Goal: Information Seeking & Learning: Compare options

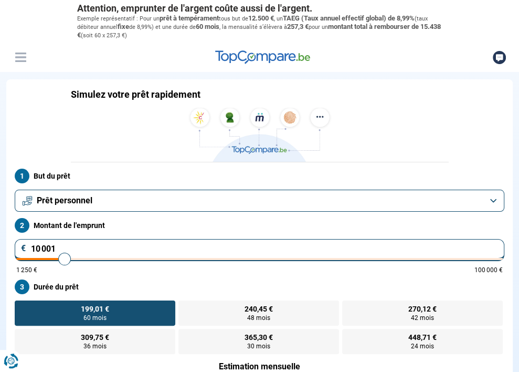
type input "20 250"
type input "20250"
click at [307, 258] on input "range" at bounding box center [259, 259] width 486 height 2
radio input "false"
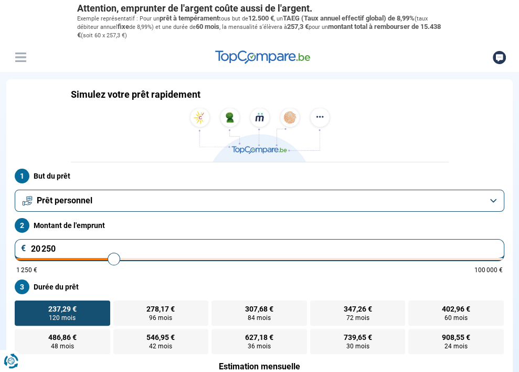
scroll to position [16, 0]
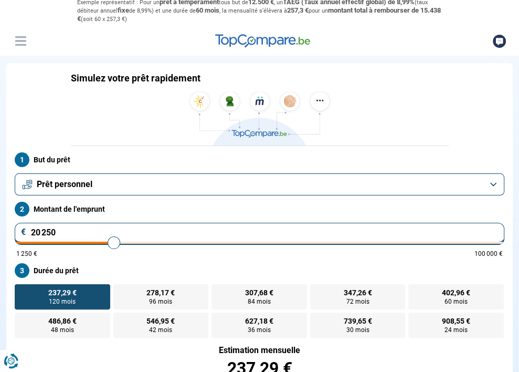
drag, startPoint x: 307, startPoint y: 146, endPoint x: 351, endPoint y: 145, distance: 44.1
click at [351, 250] on div "1 250 € 100 000 €" at bounding box center [259, 253] width 486 height 6
type input "55 500"
type input "55500"
click at [355, 241] on input "range" at bounding box center [259, 242] width 486 height 2
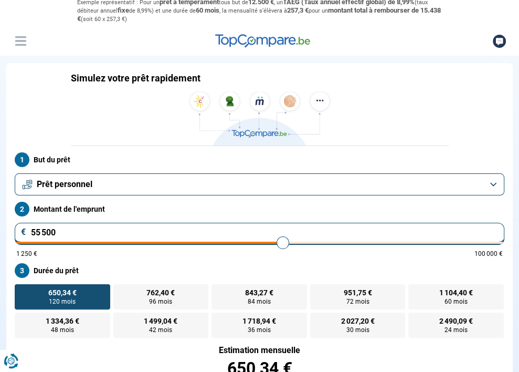
type input "46 750"
type input "46750"
click at [344, 241] on input "range" at bounding box center [259, 242] width 486 height 2
type input "41 000"
type input "41000"
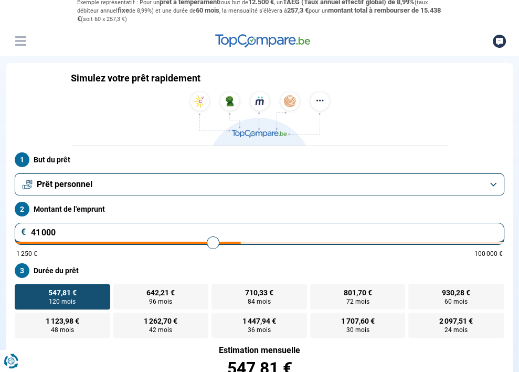
type input "40 750"
type input "40750"
type input "40 500"
type input "40250"
click at [335, 241] on input "range" at bounding box center [259, 242] width 486 height 2
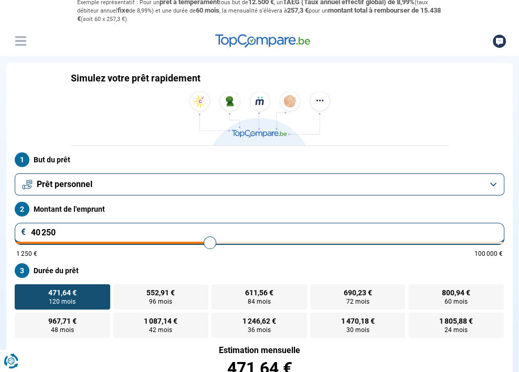
type input "34 750"
type input "34750"
click at [327, 241] on input "range" at bounding box center [259, 242] width 486 height 2
click at [325, 241] on input "range" at bounding box center [259, 242] width 486 height 2
type input "29 250"
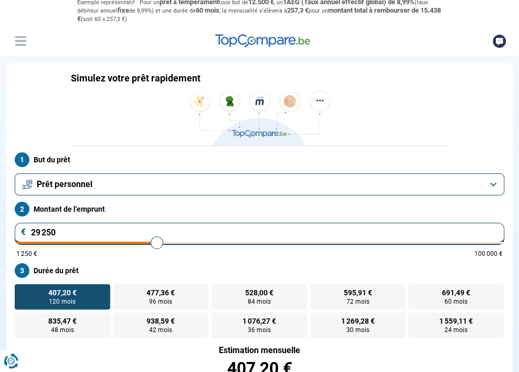
type input "29250"
click at [320, 241] on input "range" at bounding box center [259, 242] width 486 height 2
click at [324, 241] on input "range" at bounding box center [259, 242] width 486 height 2
click at [325, 241] on input "range" at bounding box center [259, 242] width 486 height 2
type input "34 250"
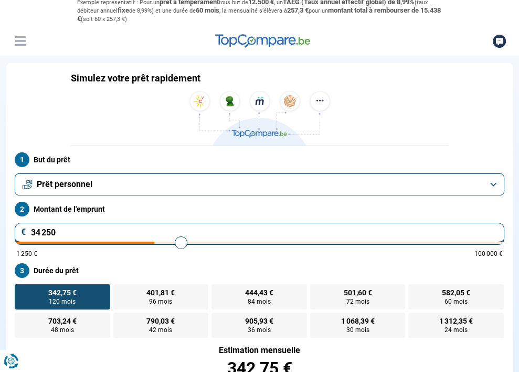
type input "34250"
click at [326, 241] on input "range" at bounding box center [259, 242] width 486 height 2
click at [323, 241] on input "range" at bounding box center [259, 242] width 486 height 2
click at [364, 173] on button "Prêt personnel" at bounding box center [260, 184] width 490 height 22
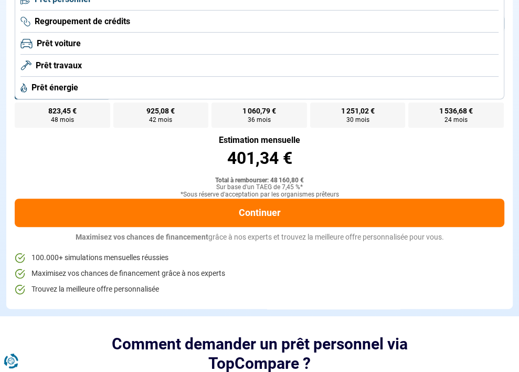
scroll to position [69, 0]
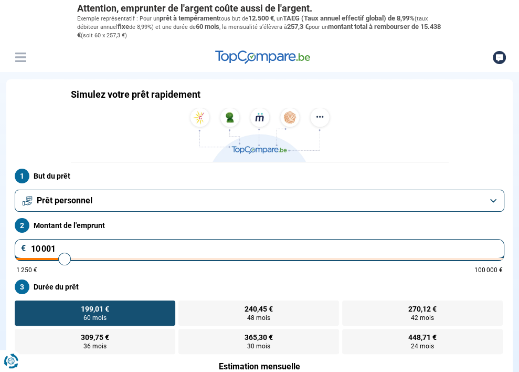
type input "13 000"
type input "13000"
type input "17 000"
type input "17000"
type input "21 250"
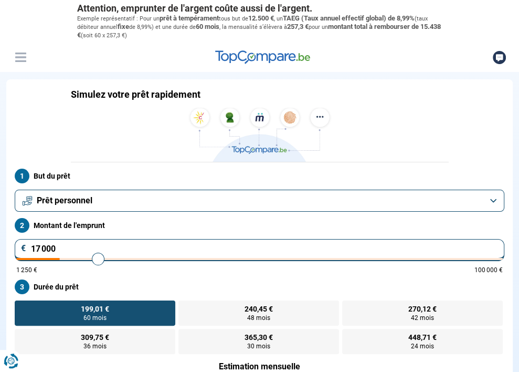
type input "21250"
type input "25 000"
type input "25000"
type input "27 500"
type input "27500"
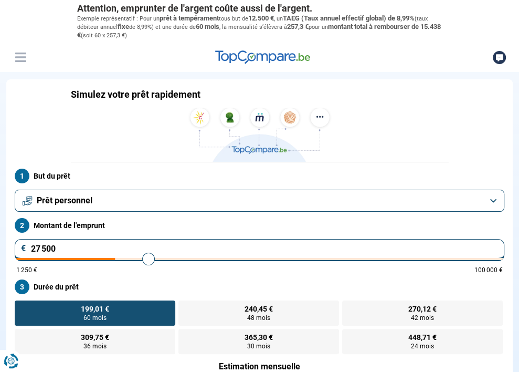
type input "32 000"
type input "32000"
type input "34 000"
type input "34000"
type input "36 750"
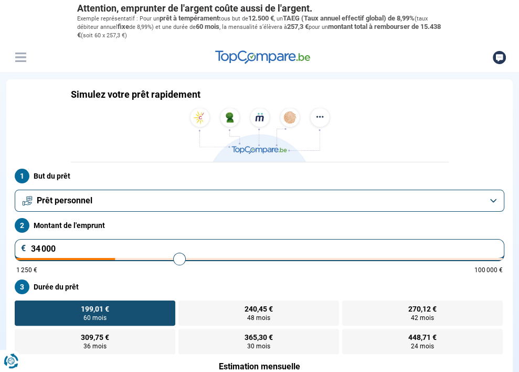
type input "36750"
type input "39 000"
type input "39000"
type input "40 250"
type input "40250"
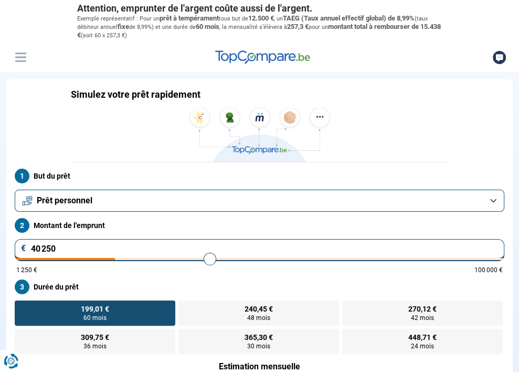
type input "41 250"
type input "41250"
type input "41 500"
type input "41500"
type input "42 500"
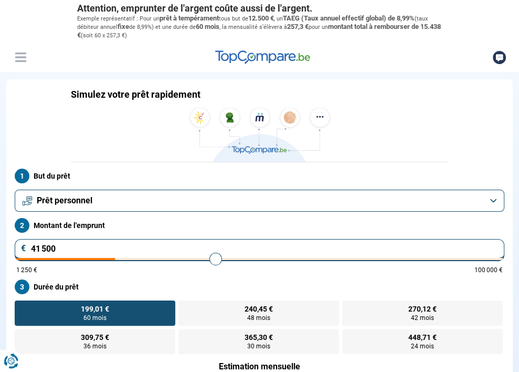
type input "42500"
type input "43 750"
type input "43750"
type input "45 000"
type input "45000"
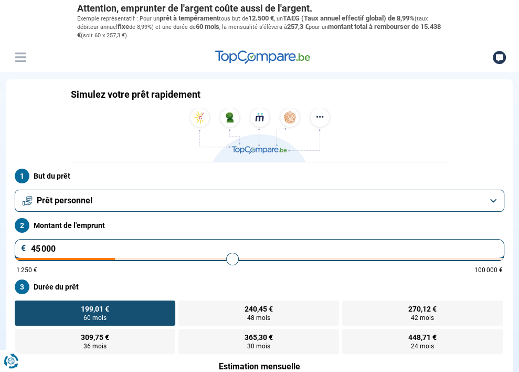
type input "45 500"
type input "45500"
type input "45 750"
type input "45750"
type input "46 250"
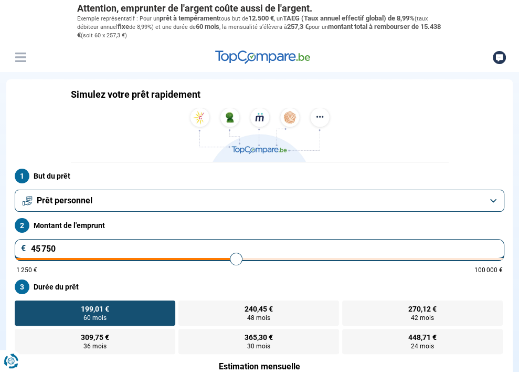
type input "46250"
type input "46 500"
type input "46500"
type input "46 750"
type input "46750"
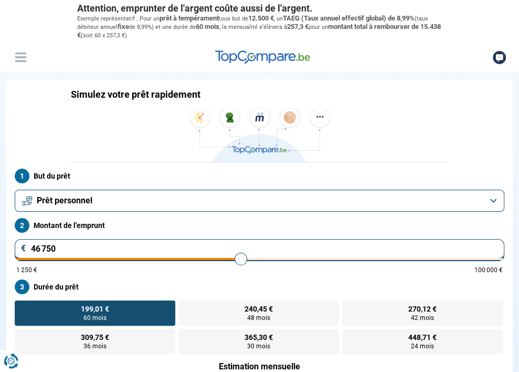
type input "47 000"
type input "47000"
type input "47 500"
type input "47500"
type input "47 750"
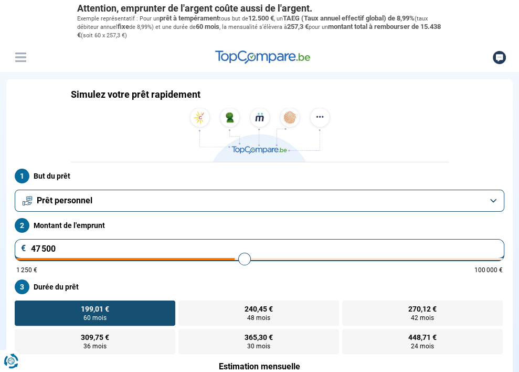
type input "47750"
type input "48 000"
type input "48000"
type input "48 250"
type input "48250"
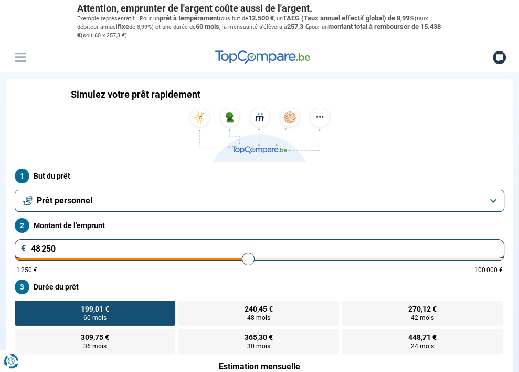
type input "48 750"
type input "48750"
type input "48 250"
type input "48250"
type input "48 000"
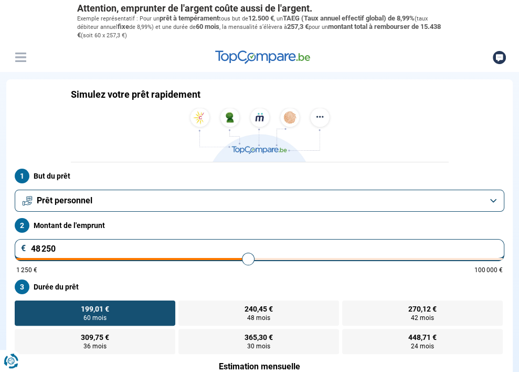
type input "48000"
type input "47 750"
type input "47750"
type input "47 500"
type input "47500"
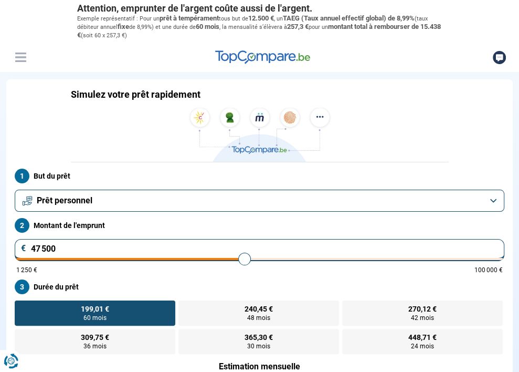
type input "45 750"
type input "45750"
type input "44 250"
type input "44250"
type input "43 500"
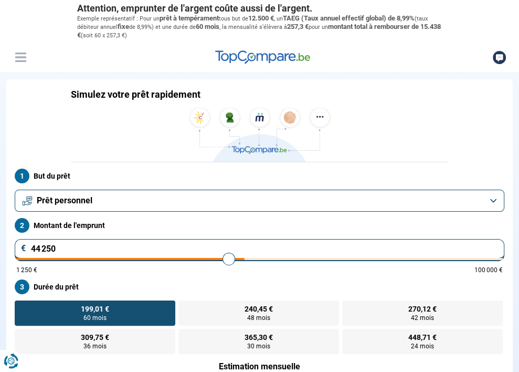
type input "43500"
type input "42 500"
type input "42500"
type input "42 250"
type input "42250"
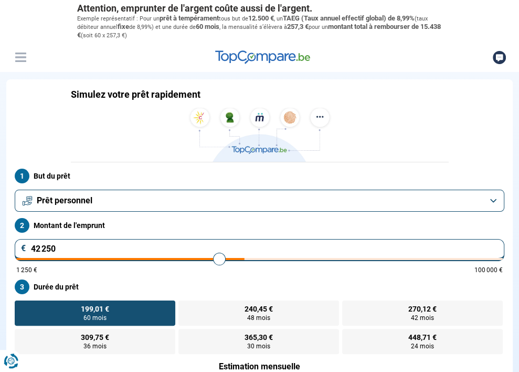
type input "41 750"
type input "41750"
type input "41 500"
type input "41500"
type input "41 250"
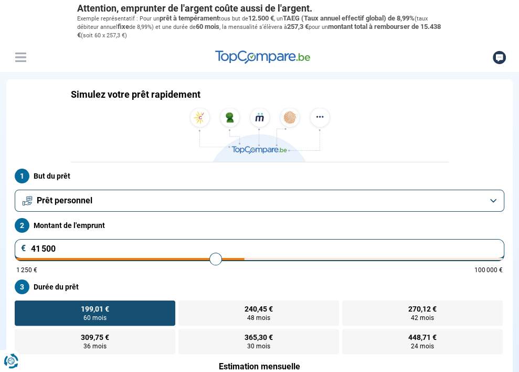
type input "41250"
type input "41 000"
type input "41000"
type input "40 500"
type input "40500"
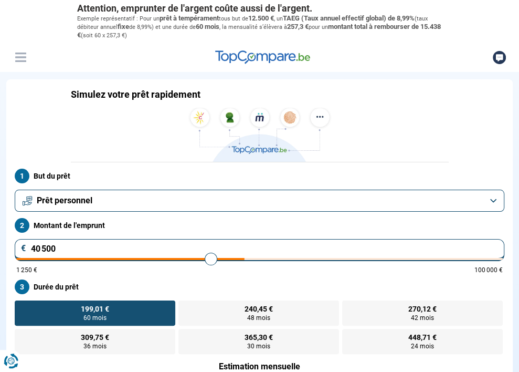
type input "40 250"
type input "40250"
type input "40 000"
type input "40000"
type input "39 250"
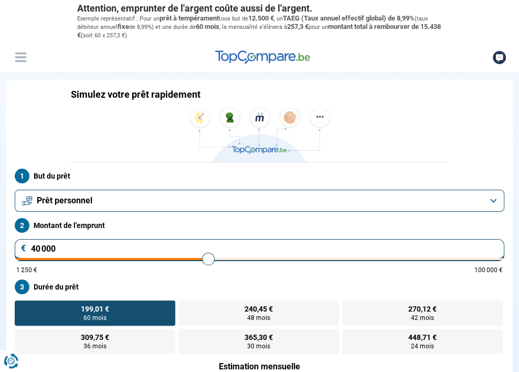
type input "39250"
type input "38 500"
type input "38500"
type input "37 750"
type input "37750"
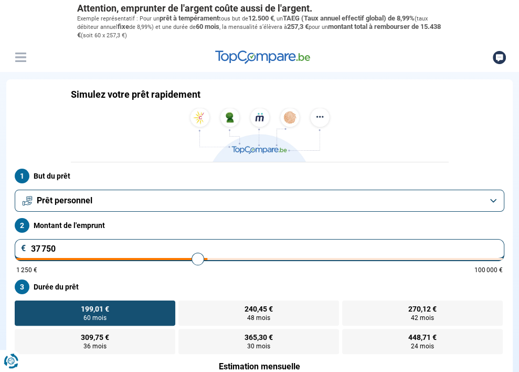
type input "37 500"
type input "37500"
type input "36 750"
type input "36750"
type input "36 250"
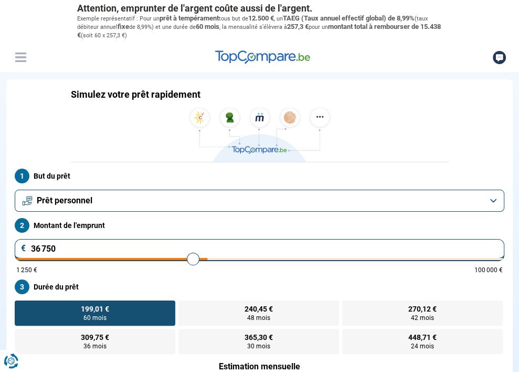
type input "36250"
type input "36 000"
type input "36000"
type input "35 750"
type input "35750"
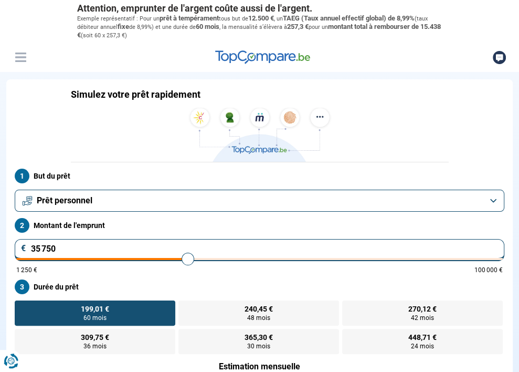
type input "35 250"
type input "35250"
type input "35 000"
type input "35000"
type input "34 750"
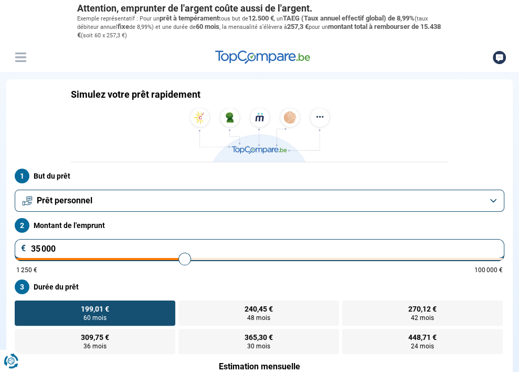
type input "34750"
type input "34 500"
type input "34500"
type input "33 750"
type input "33750"
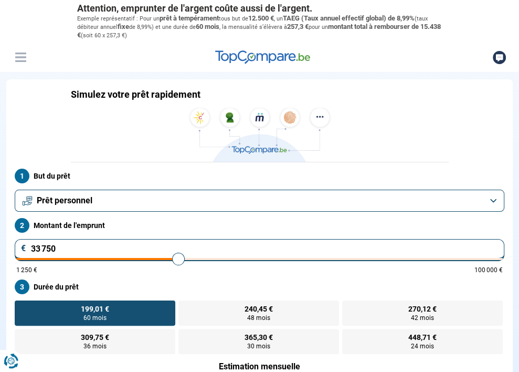
type input "33 500"
type input "33500"
type input "33 250"
type input "33250"
type input "32 750"
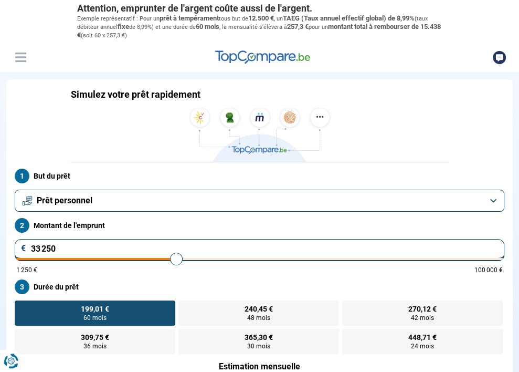
type input "32750"
type input "32 500"
type input "32500"
type input "31 500"
type input "31500"
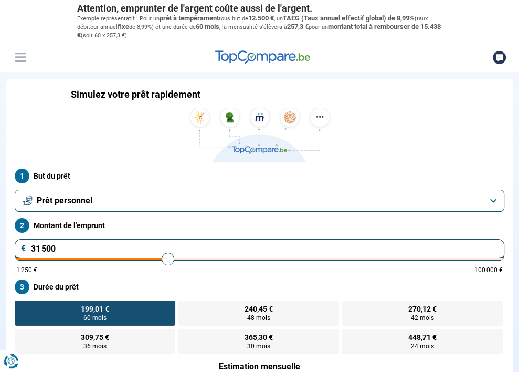
type input "31 000"
type input "31000"
type input "30 750"
type input "30750"
type input "30 250"
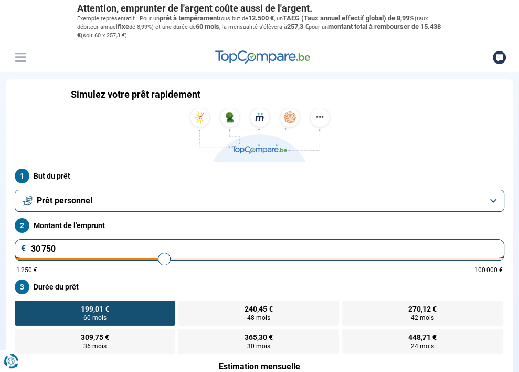
type input "30250"
type input "30 000"
type input "30000"
type input "29 750"
type input "29750"
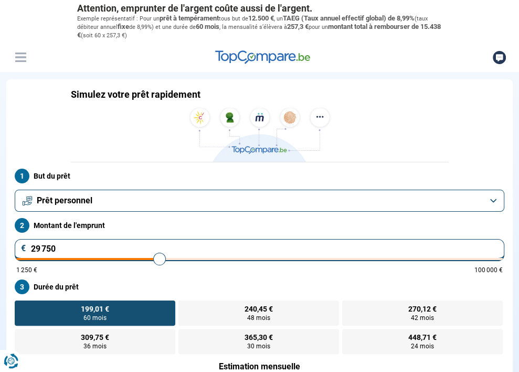
type input "29 500"
type input "29500"
type input "29 750"
type input "29750"
type input "30 000"
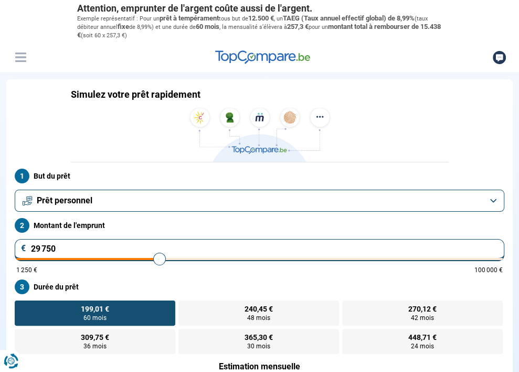
type input "30000"
type input "30 250"
type input "30250"
type input "30 000"
type input "30000"
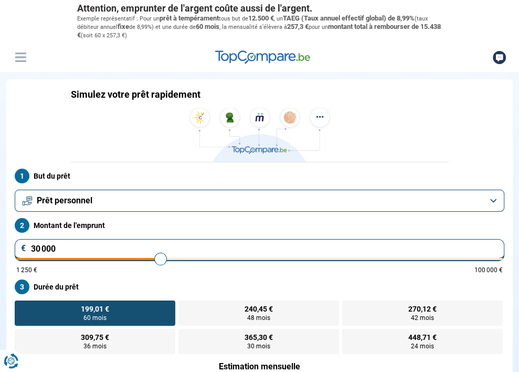
type input "29 750"
type input "29750"
type input "30 000"
type input "30000"
type input "30 250"
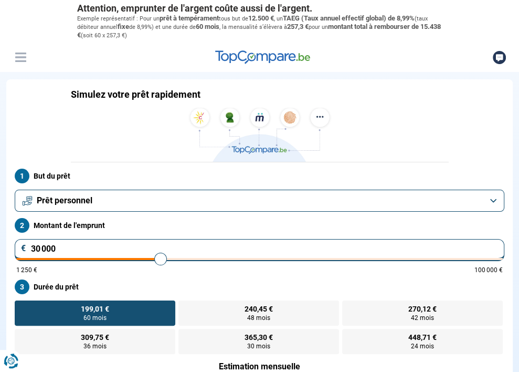
type input "30250"
type input "30 000"
type input "30000"
type input "29 750"
type input "29750"
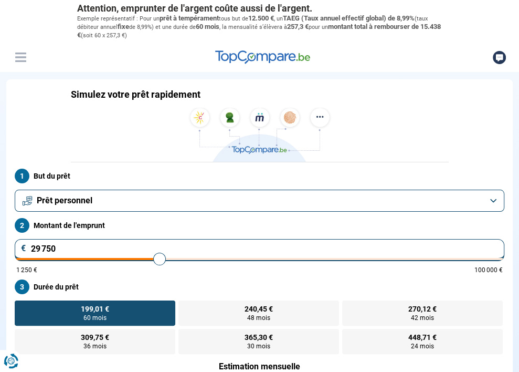
type input "30 000"
drag, startPoint x: 298, startPoint y: 149, endPoint x: 321, endPoint y: 163, distance: 27.1
type input "30000"
click at [321, 258] on input "range" at bounding box center [259, 259] width 486 height 2
radio input "false"
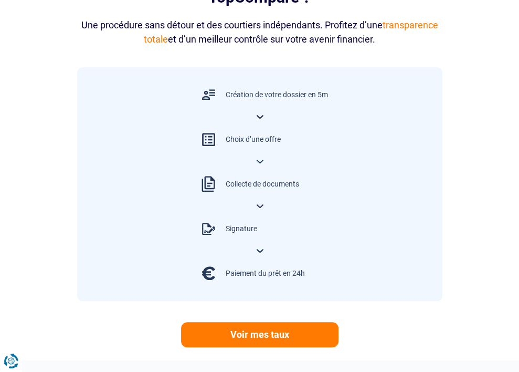
scroll to position [593, 0]
